Goal: Navigation & Orientation: Find specific page/section

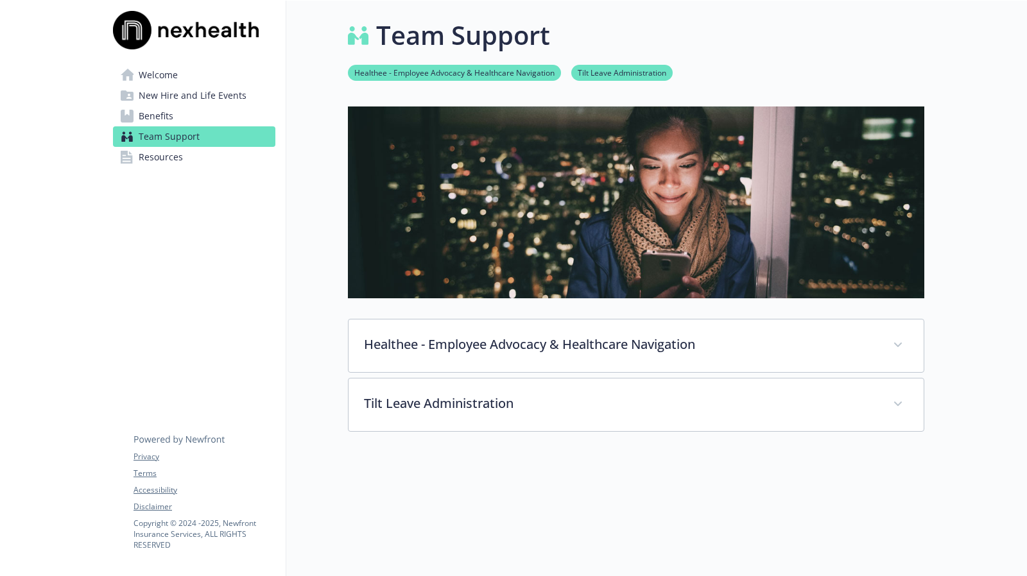
click at [804, 69] on ul "Healthee - Employee Advocacy & Healthcare Navigation Tilt Leave Administration" at bounding box center [636, 73] width 576 height 16
